Goal: Navigation & Orientation: Go to known website

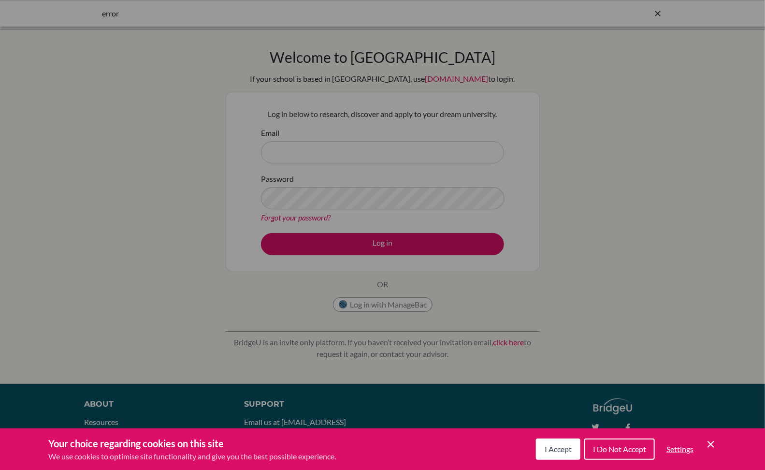
click at [561, 449] on span "I Accept" at bounding box center [557, 448] width 27 height 9
